Goal: Find specific page/section: Find specific page/section

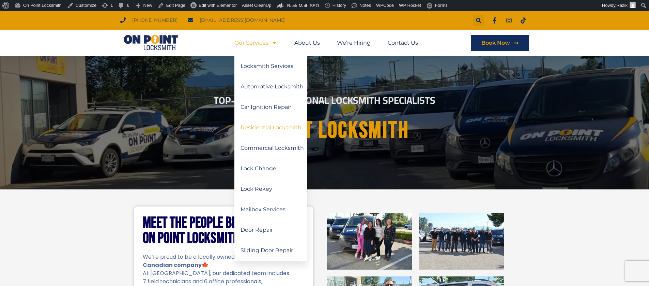
click at [262, 129] on link "Residential Locksmith" at bounding box center [270, 127] width 73 height 20
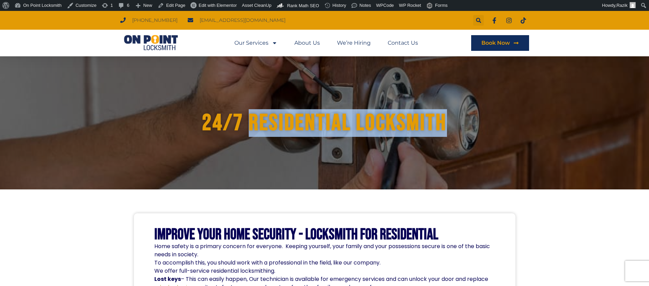
drag, startPoint x: 250, startPoint y: 126, endPoint x: 461, endPoint y: 123, distance: 211.6
click at [461, 123] on h1 "24/7 Residential Locksmith" at bounding box center [325, 123] width 370 height 26
copy h1 "Residential Locksmith"
